Goal: Share content

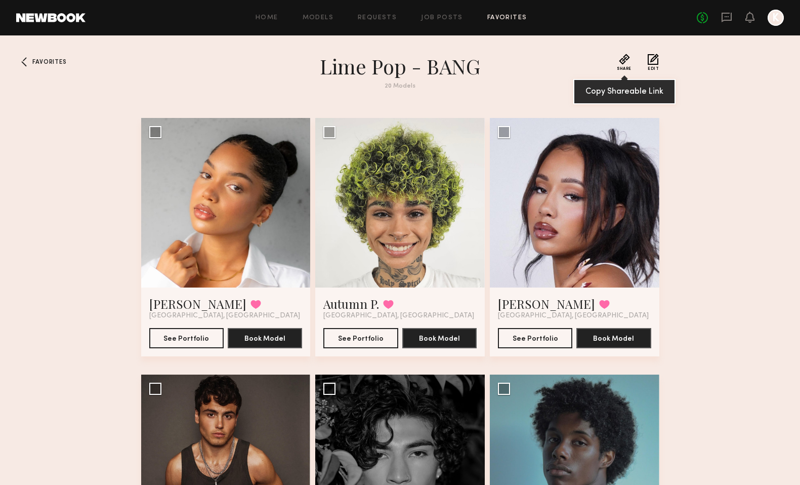
click at [621, 64] on button "Share" at bounding box center [624, 62] width 15 height 17
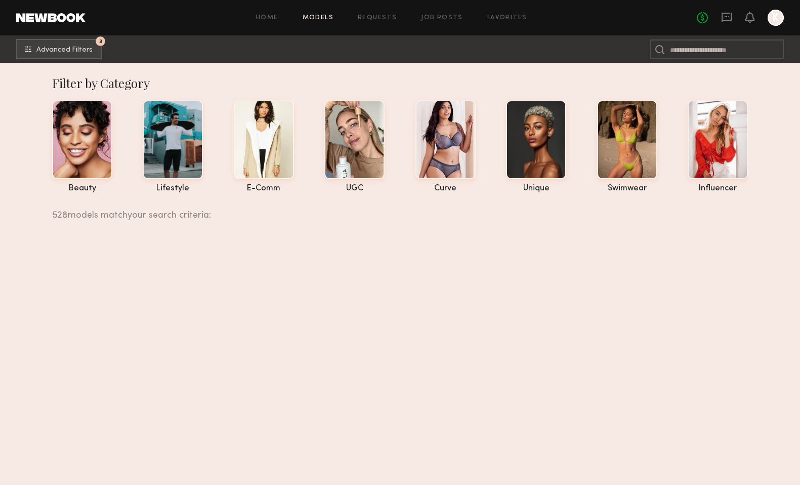
scroll to position [48888, 0]
